Goal: Entertainment & Leisure: Browse casually

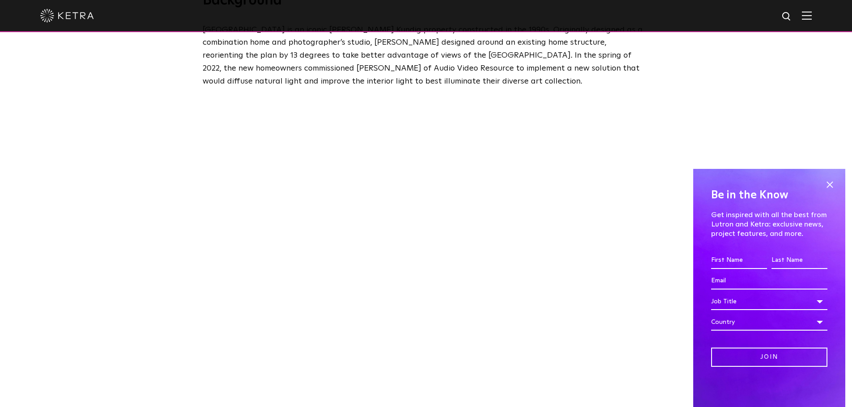
scroll to position [501, 0]
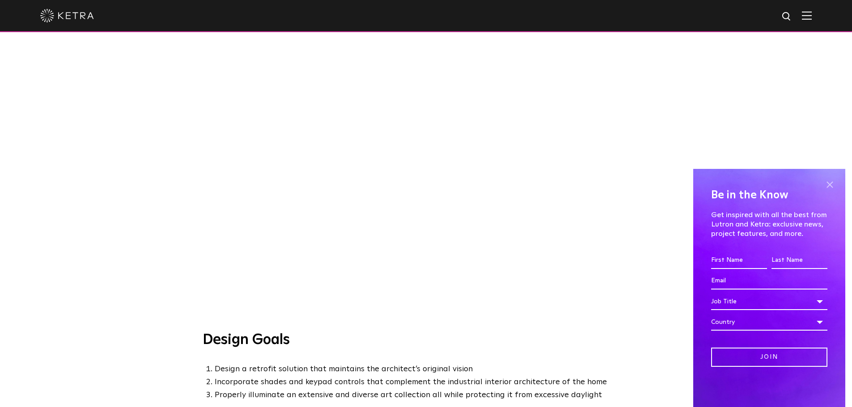
click at [835, 183] on span at bounding box center [829, 184] width 13 height 13
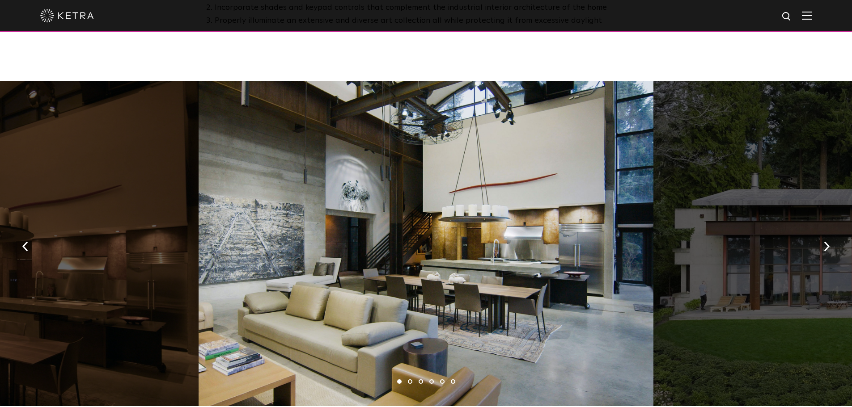
scroll to position [884, 0]
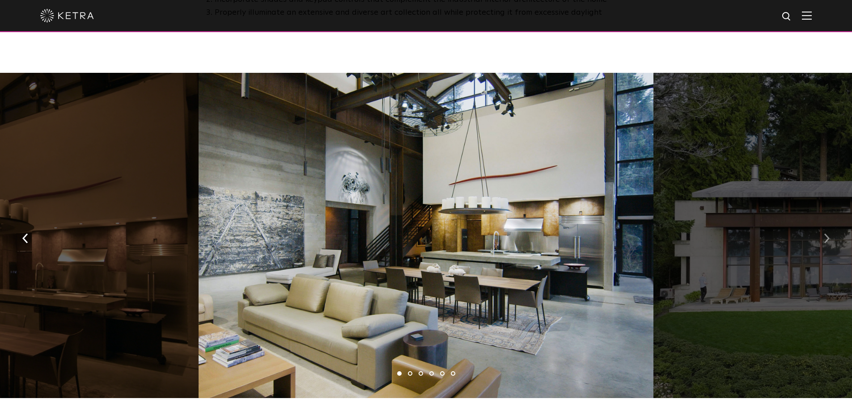
click at [828, 233] on img "button" at bounding box center [827, 238] width 6 height 10
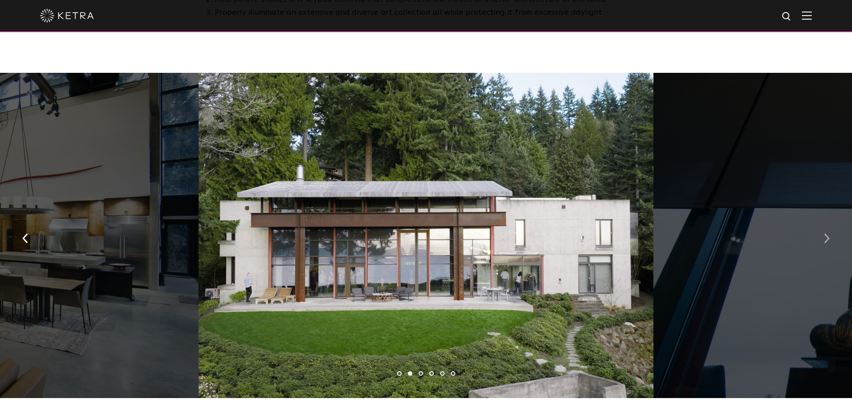
click at [828, 233] on img "button" at bounding box center [827, 238] width 6 height 10
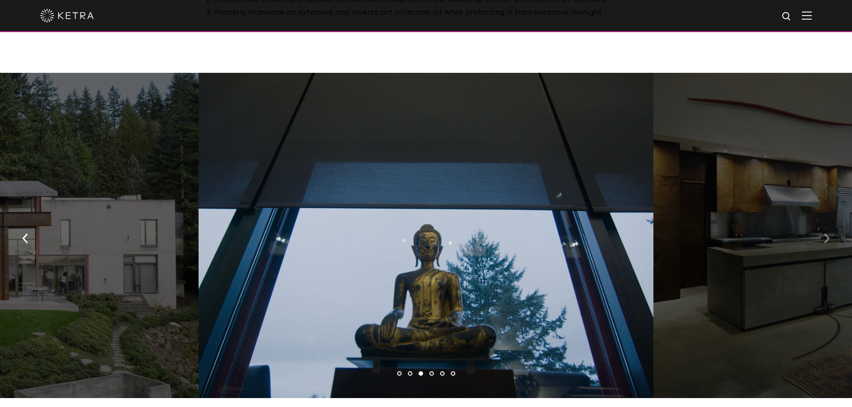
click at [828, 233] on img "button" at bounding box center [827, 238] width 6 height 10
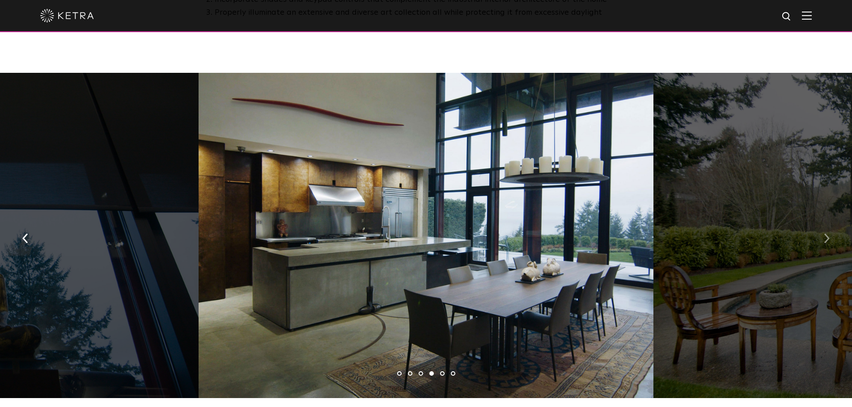
click at [828, 233] on img "button" at bounding box center [827, 238] width 6 height 10
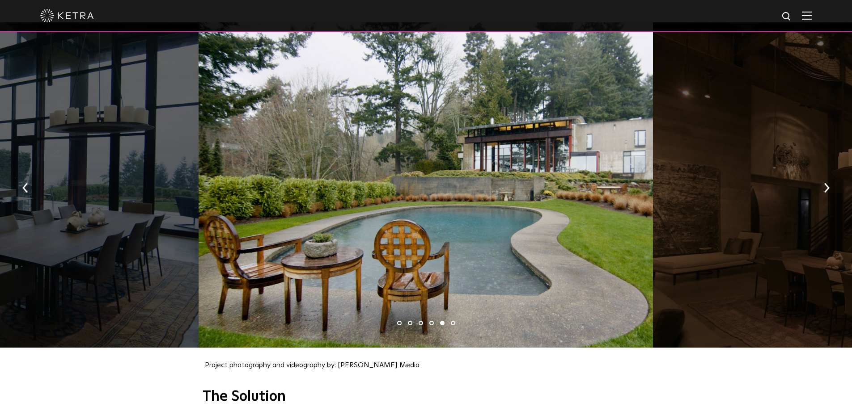
scroll to position [926, 0]
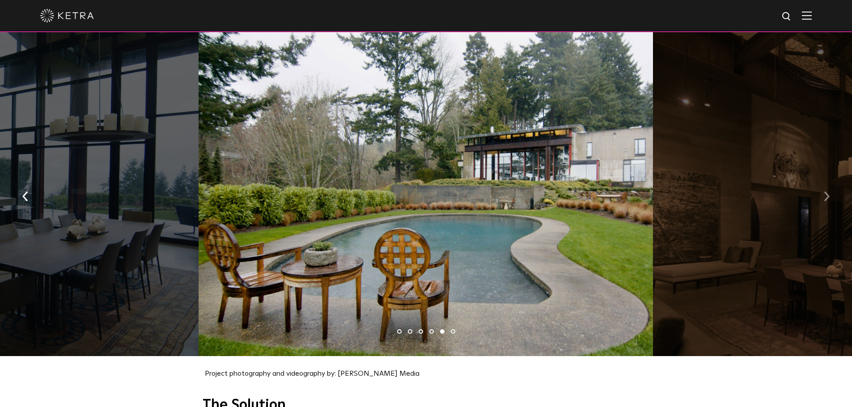
click at [821, 187] on button "button" at bounding box center [826, 195] width 19 height 31
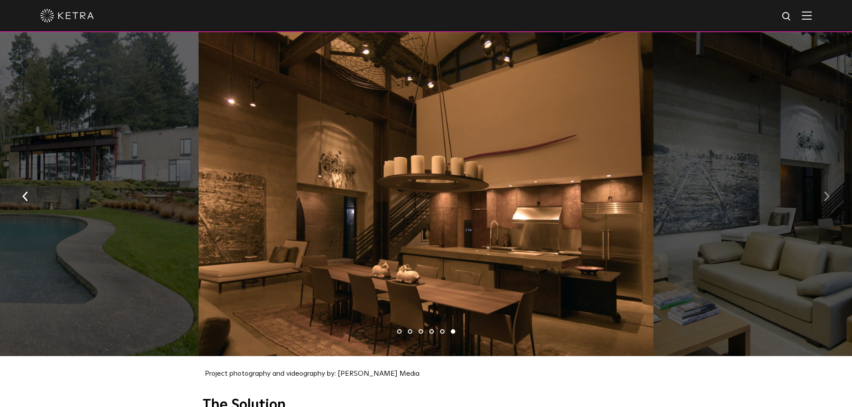
click at [826, 191] on img "button" at bounding box center [827, 196] width 6 height 10
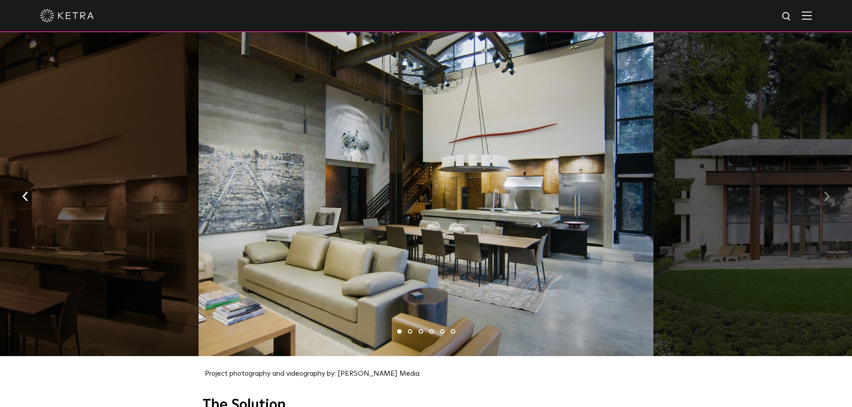
click at [826, 191] on img "button" at bounding box center [827, 196] width 6 height 10
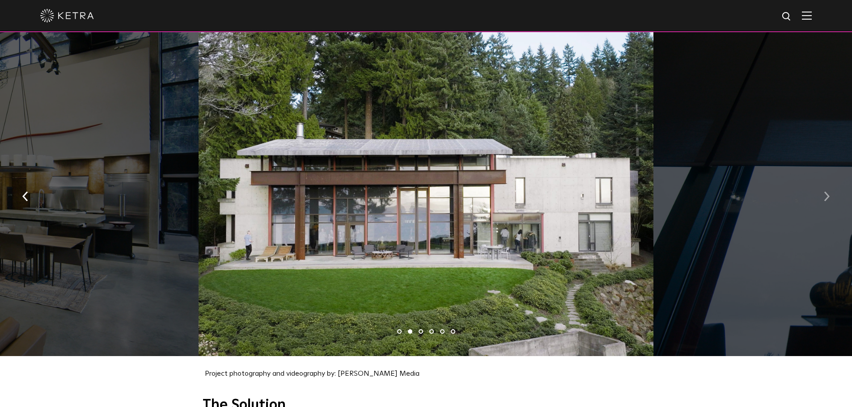
click at [826, 191] on img "button" at bounding box center [827, 196] width 6 height 10
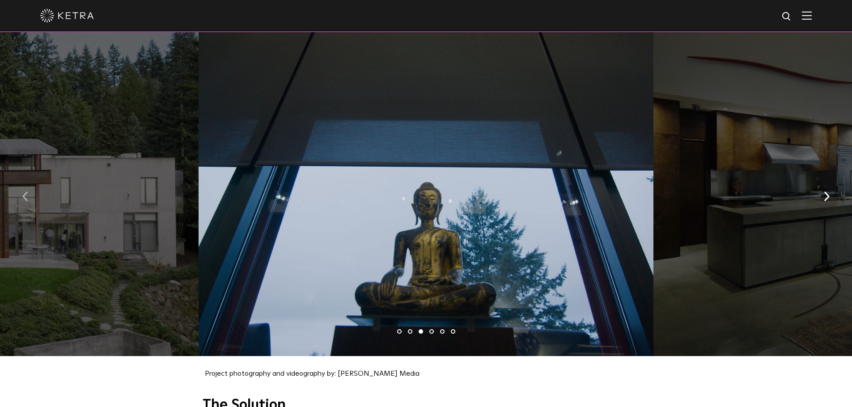
click at [22, 195] on button "button" at bounding box center [25, 195] width 19 height 31
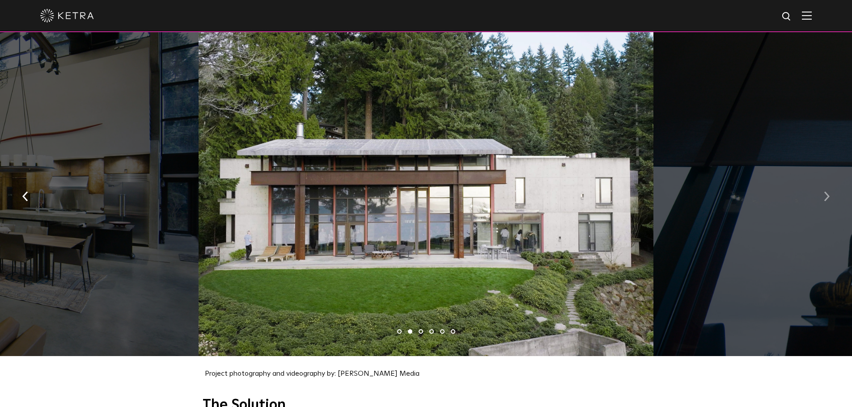
click at [832, 193] on button "button" at bounding box center [826, 195] width 19 height 31
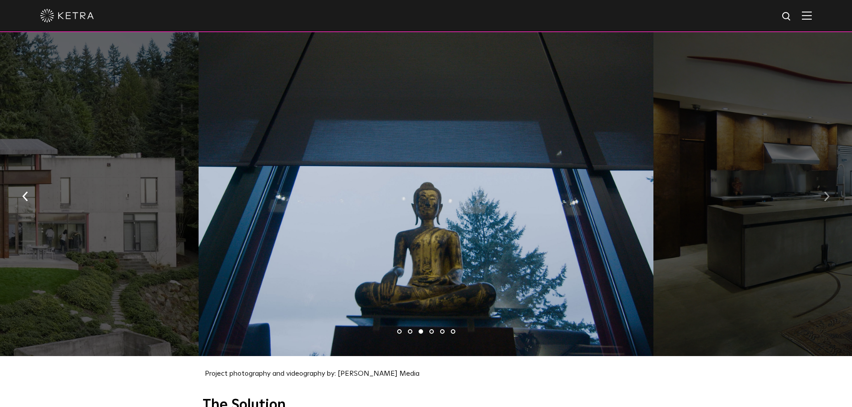
click at [832, 193] on button "button" at bounding box center [826, 195] width 19 height 31
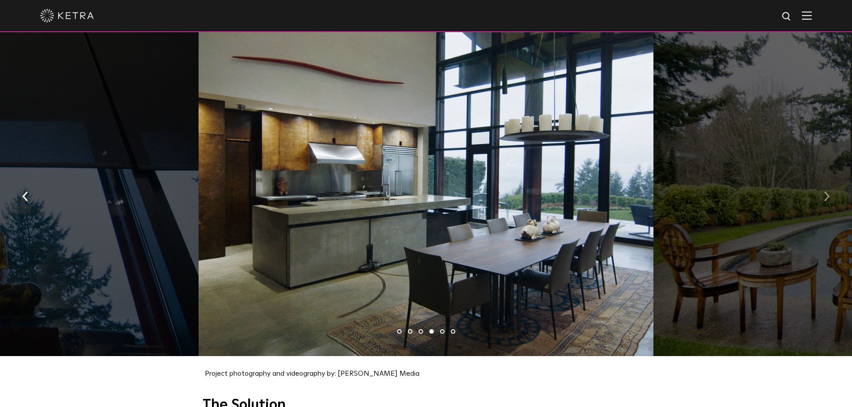
click at [832, 193] on button "button" at bounding box center [826, 195] width 19 height 31
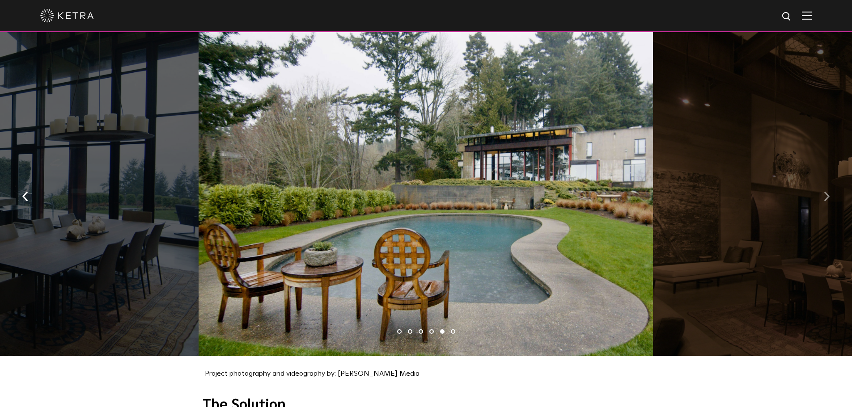
click at [832, 193] on button "button" at bounding box center [826, 195] width 19 height 31
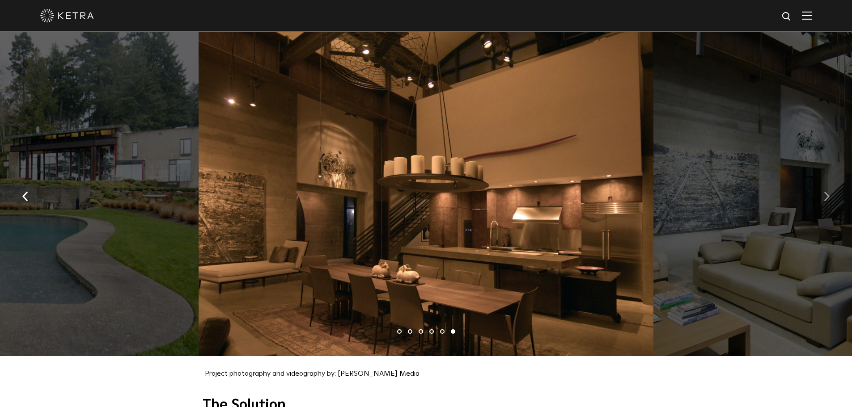
click at [821, 197] on button "button" at bounding box center [826, 195] width 19 height 31
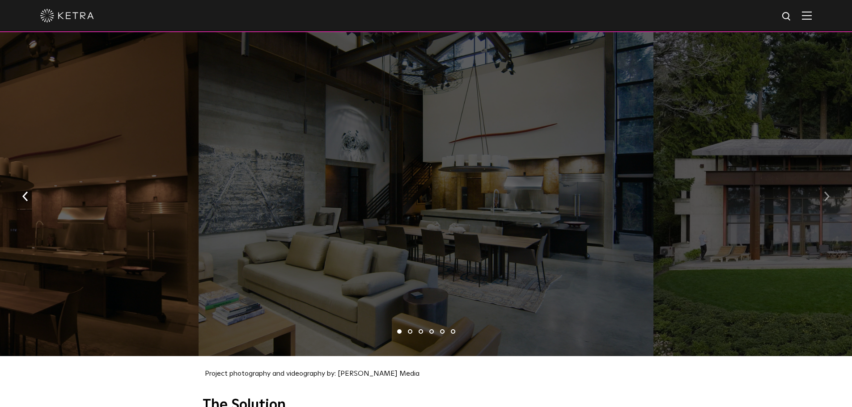
click at [821, 197] on button "button" at bounding box center [826, 195] width 19 height 31
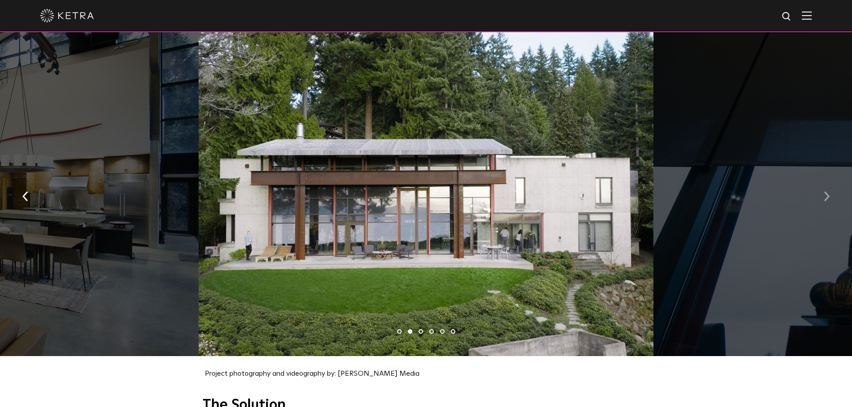
click at [821, 197] on button "button" at bounding box center [826, 195] width 19 height 31
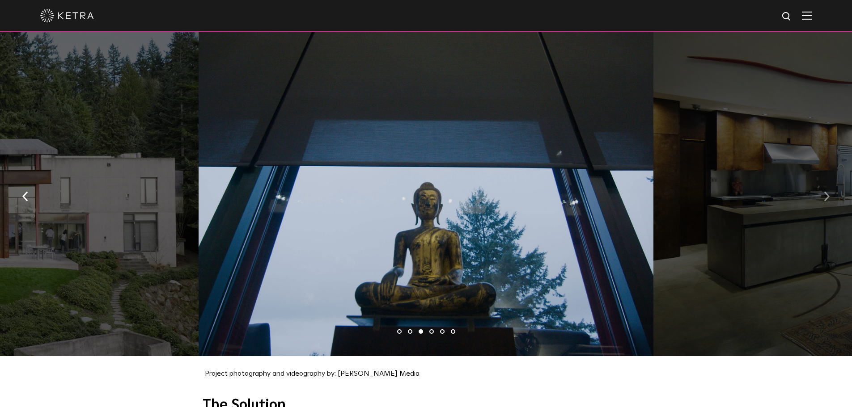
click at [821, 197] on button "button" at bounding box center [826, 195] width 19 height 31
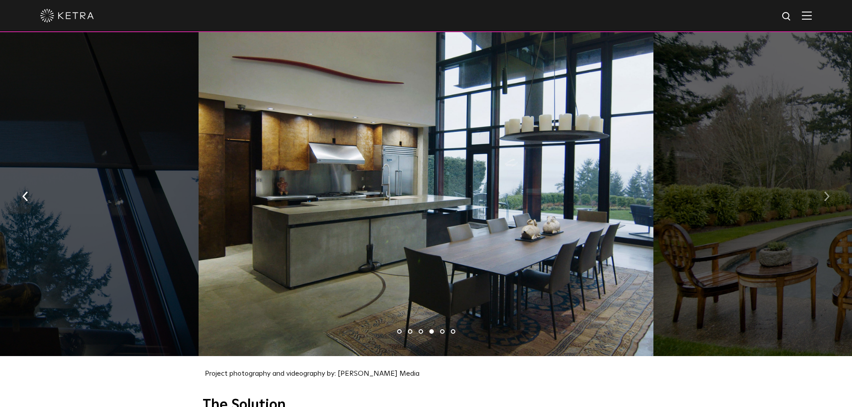
click at [821, 197] on button "button" at bounding box center [826, 195] width 19 height 31
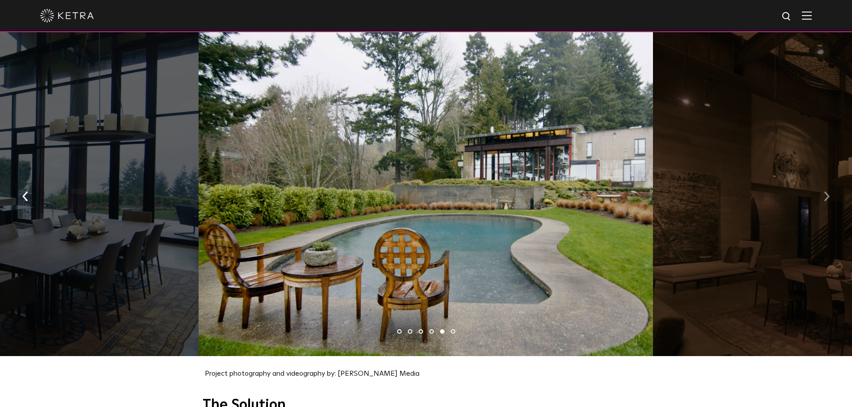
click at [821, 197] on button "button" at bounding box center [826, 195] width 19 height 31
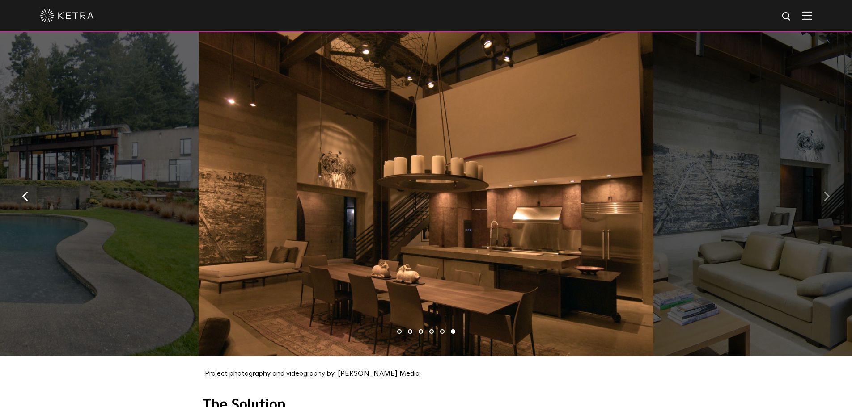
click at [821, 197] on button "button" at bounding box center [826, 195] width 19 height 31
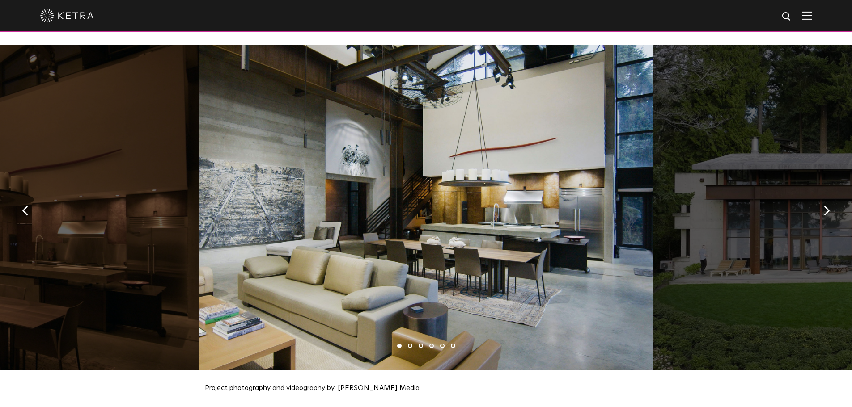
scroll to position [909, 0]
